Goal: Check status: Check status

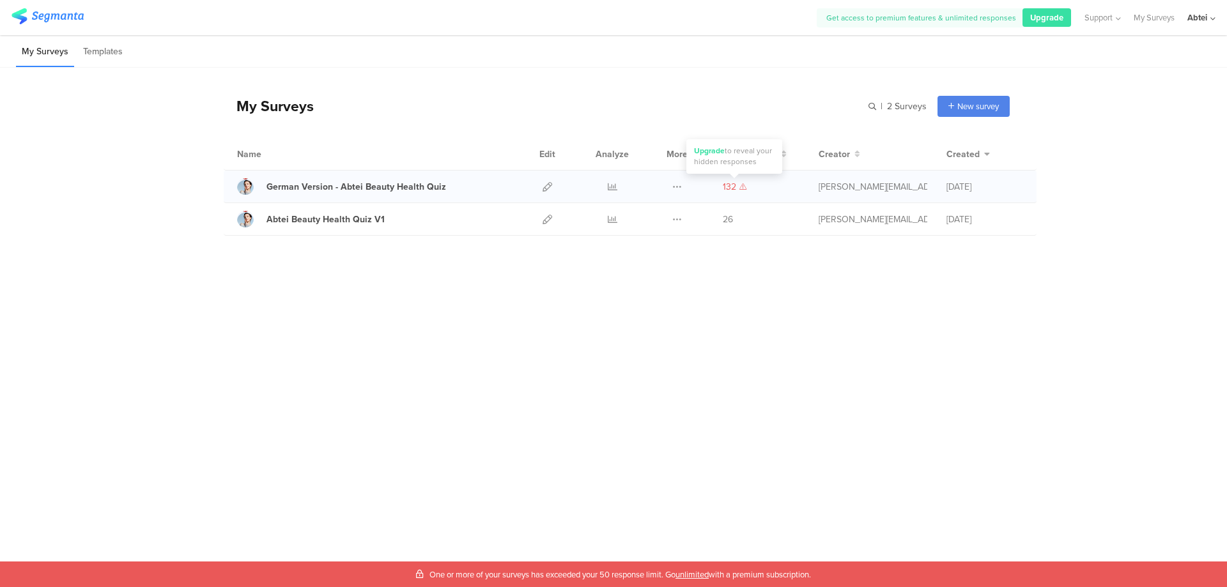
click at [740, 187] on icon at bounding box center [743, 186] width 7 height 6
click at [341, 194] on link "German Version - Abtei Beauty Health Quiz" at bounding box center [341, 186] width 209 height 17
click at [614, 183] on icon at bounding box center [613, 187] width 10 height 10
click at [610, 217] on icon at bounding box center [613, 220] width 10 height 10
click at [612, 185] on icon at bounding box center [613, 187] width 10 height 10
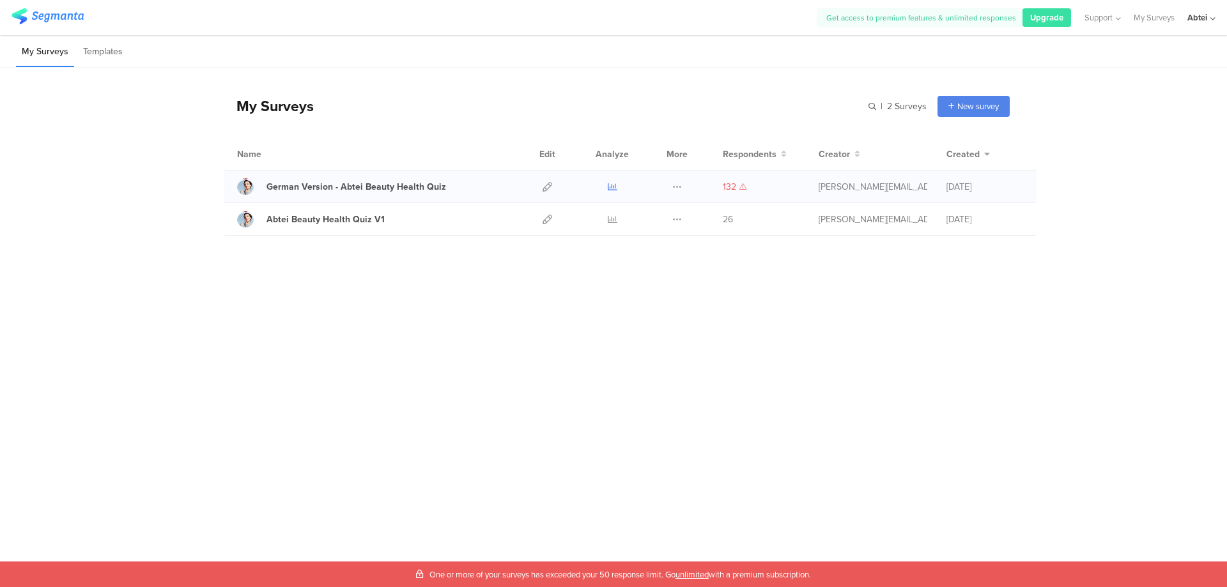
click at [608, 186] on icon at bounding box center [613, 187] width 10 height 10
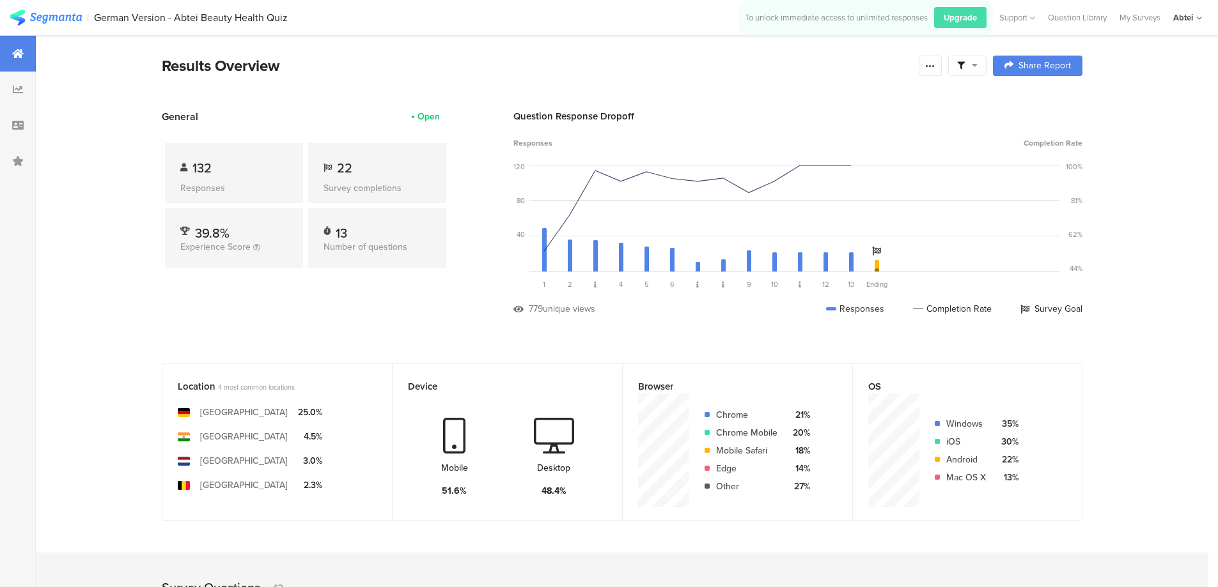
click at [401, 311] on div "General Open 132 Responses 22 Survey completions 39.8% Experience Score 13 Numb…" at bounding box center [306, 222] width 288 height 226
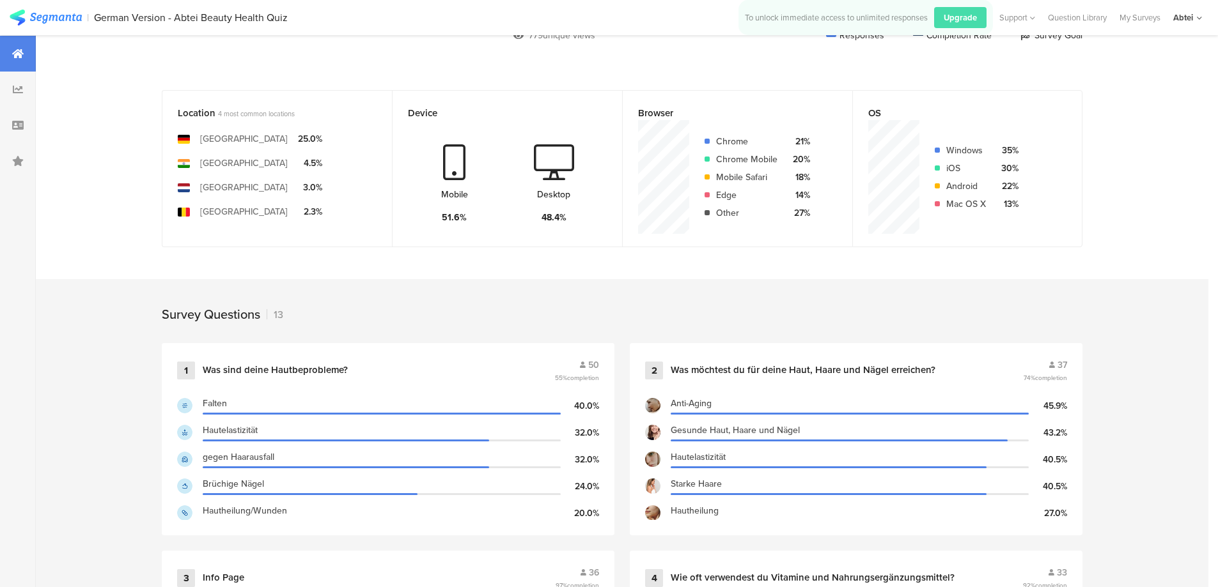
scroll to position [256, 0]
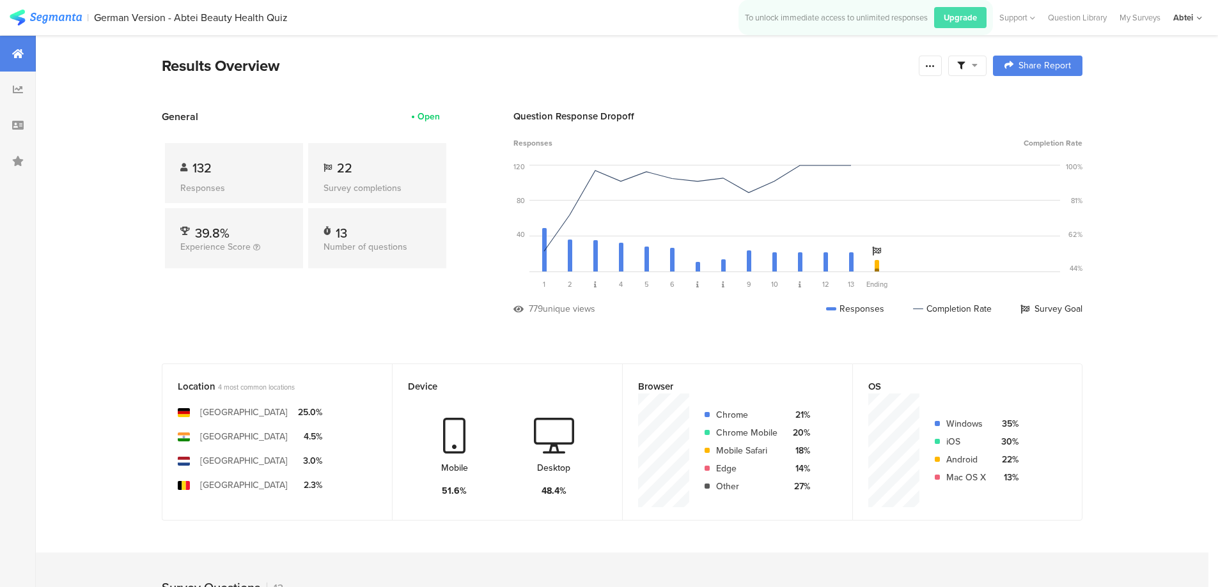
click at [1190, 13] on div "Abtei" at bounding box center [1183, 18] width 20 height 12
click at [754, 131] on div "Question Response Dropoff Responses Completion Rate 120 80 40 0 Sorry, your bro…" at bounding box center [797, 222] width 569 height 226
